Goal: Information Seeking & Learning: Stay updated

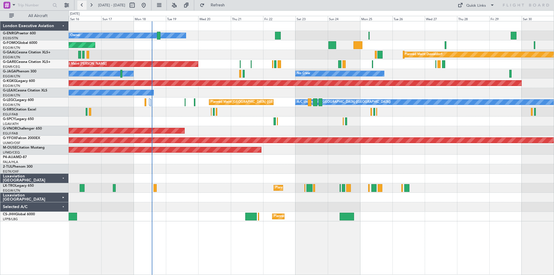
click at [83, 4] on button at bounding box center [81, 5] width 9 height 9
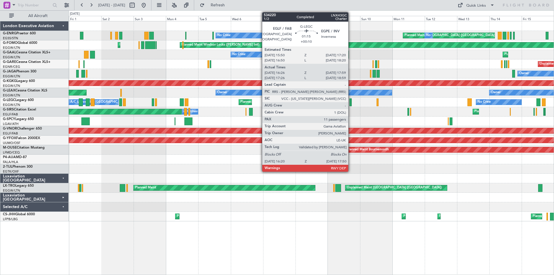
click at [351, 105] on div at bounding box center [351, 102] width 2 height 8
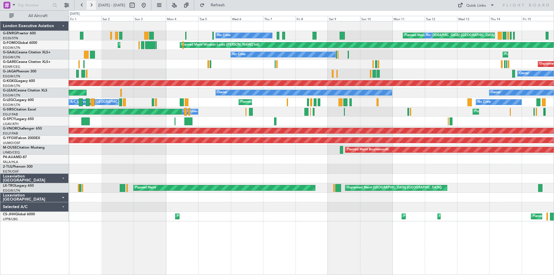
click at [89, 6] on button at bounding box center [91, 5] width 9 height 9
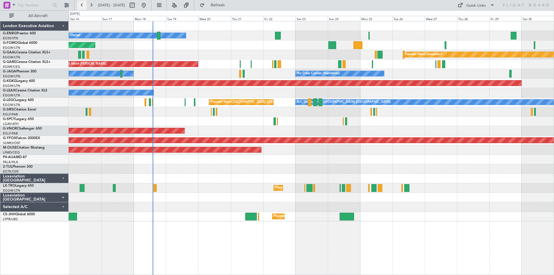
click at [83, 1] on button at bounding box center [81, 5] width 9 height 9
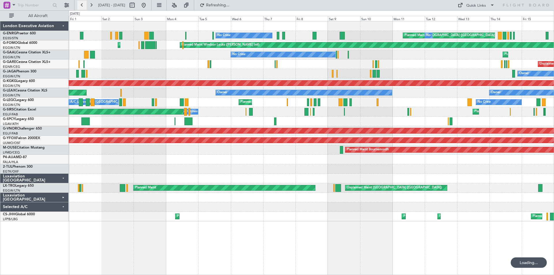
click at [83, 5] on button at bounding box center [81, 5] width 9 height 9
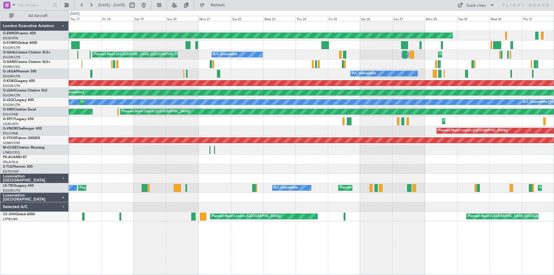
click at [64, 198] on div "Luxaviation [GEOGRAPHIC_DATA]" at bounding box center [34, 198] width 68 height 10
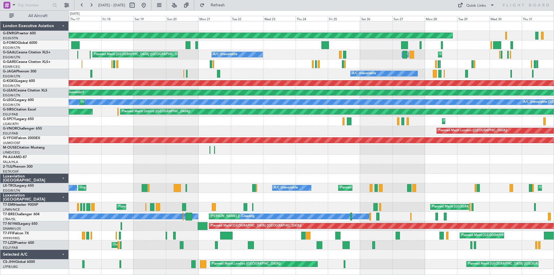
click at [0, 152] on div "AOG Maint Paris ([GEOGRAPHIC_DATA]) Unplanned Maint [US_STATE] ([GEOGRAPHIC_DAT…" at bounding box center [277, 142] width 554 height 265
click at [3, 144] on div "G-YFOX Falcon 2000EX UUMO/OSF Ostafyevo" at bounding box center [34, 143] width 68 height 15
click at [0, 95] on div "AOG Maint Paris ([GEOGRAPHIC_DATA]) Unplanned Maint [US_STATE] ([GEOGRAPHIC_DAT…" at bounding box center [277, 142] width 554 height 265
click at [89, 4] on button at bounding box center [91, 5] width 9 height 9
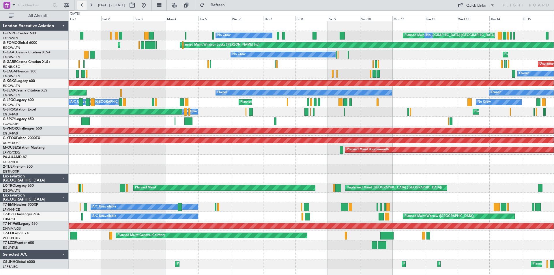
click at [82, 4] on button at bounding box center [81, 5] width 9 height 9
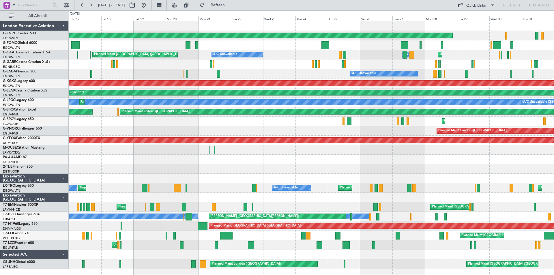
click at [0, 163] on div "AOG Maint Paris ([GEOGRAPHIC_DATA]) Unplanned Maint [US_STATE] ([GEOGRAPHIC_DAT…" at bounding box center [277, 142] width 554 height 265
click at [93, 5] on button at bounding box center [91, 5] width 9 height 9
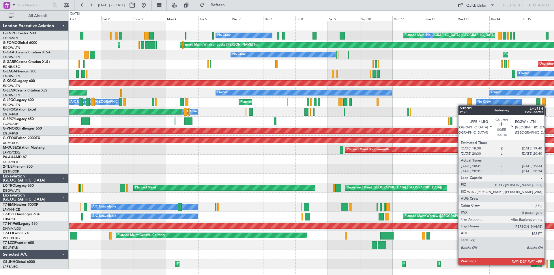
click at [548, 265] on div at bounding box center [547, 264] width 1 height 8
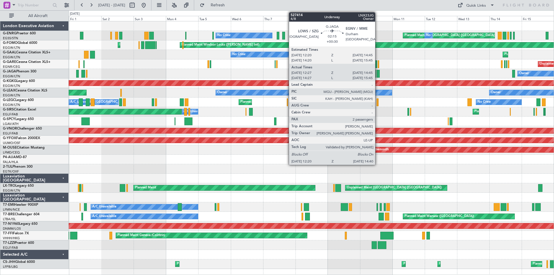
click at [378, 72] on div at bounding box center [378, 74] width 3 height 8
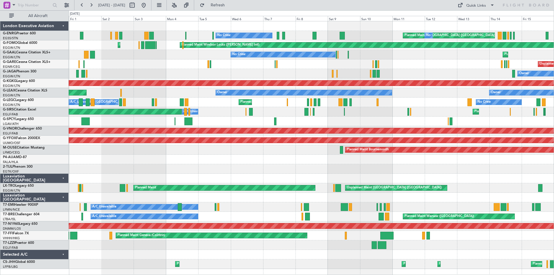
click at [513, 75] on div at bounding box center [514, 74] width 3 height 8
